Goal: Transaction & Acquisition: Obtain resource

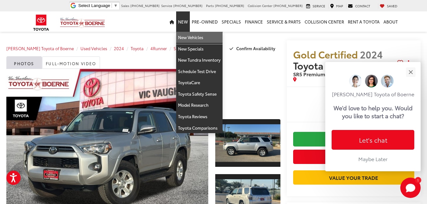
click at [188, 32] on link "New Vehicles" at bounding box center [199, 37] width 46 height 11
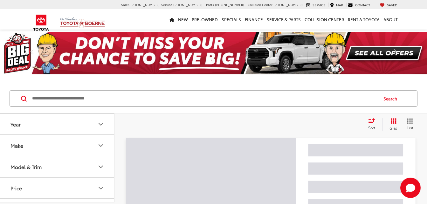
click at [103, 101] on input "Search by Make, Model, or Keyword" at bounding box center [204, 98] width 346 height 15
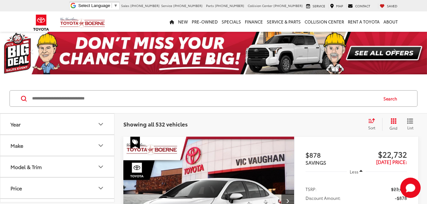
paste input "*****"
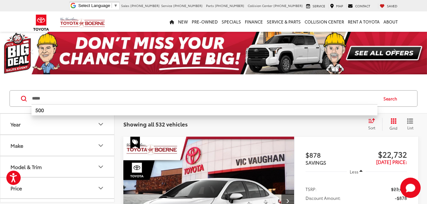
type input "*****"
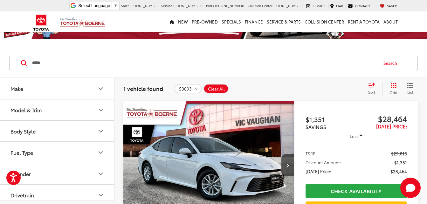
scroll to position [32, 0]
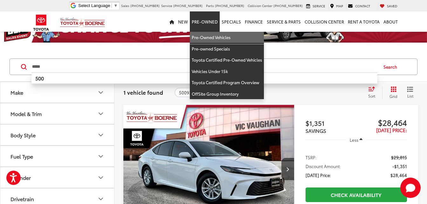
drag, startPoint x: 206, startPoint y: 35, endPoint x: 190, endPoint y: 55, distance: 25.1
click at [206, 35] on link "Pre-Owned Vehicles" at bounding box center [227, 37] width 74 height 11
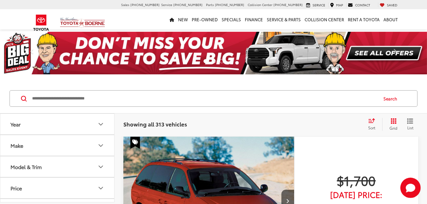
click at [149, 98] on input "Search by Make, Model, or Keyword" at bounding box center [204, 98] width 346 height 15
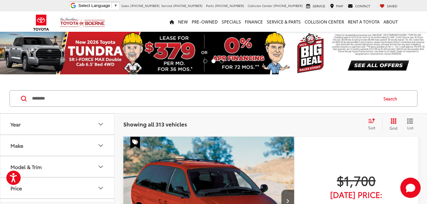
type input "********"
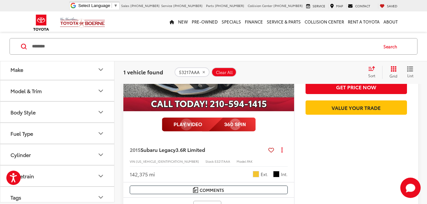
scroll to position [95, 0]
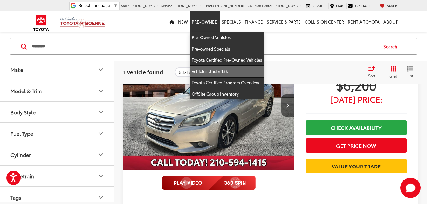
click at [214, 72] on link "Vehicles Under 15k" at bounding box center [227, 71] width 74 height 11
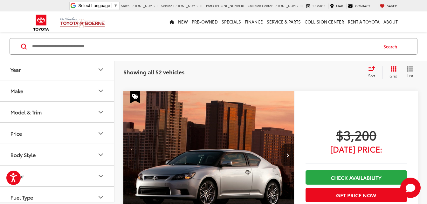
scroll to position [572, 0]
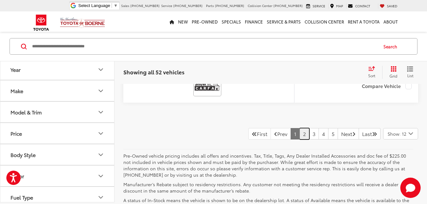
click at [300, 140] on link "2" at bounding box center [305, 133] width 10 height 11
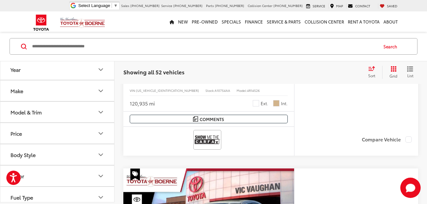
scroll to position [1480, 0]
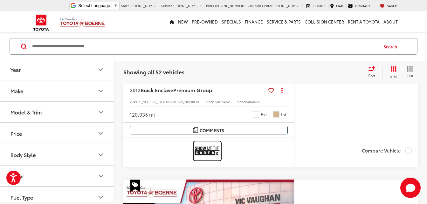
click at [211, 154] on img at bounding box center [207, 150] width 25 height 17
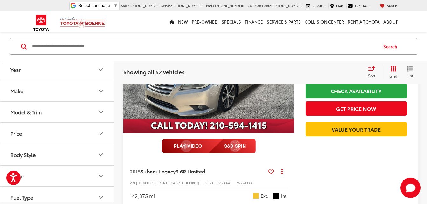
scroll to position [1671, 0]
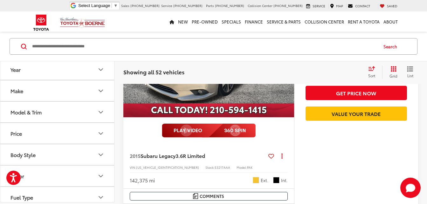
click at [215, 168] on span "53217AAA" at bounding box center [223, 167] width 16 height 5
copy span "53217AAA"
